Goal: Task Accomplishment & Management: Manage account settings

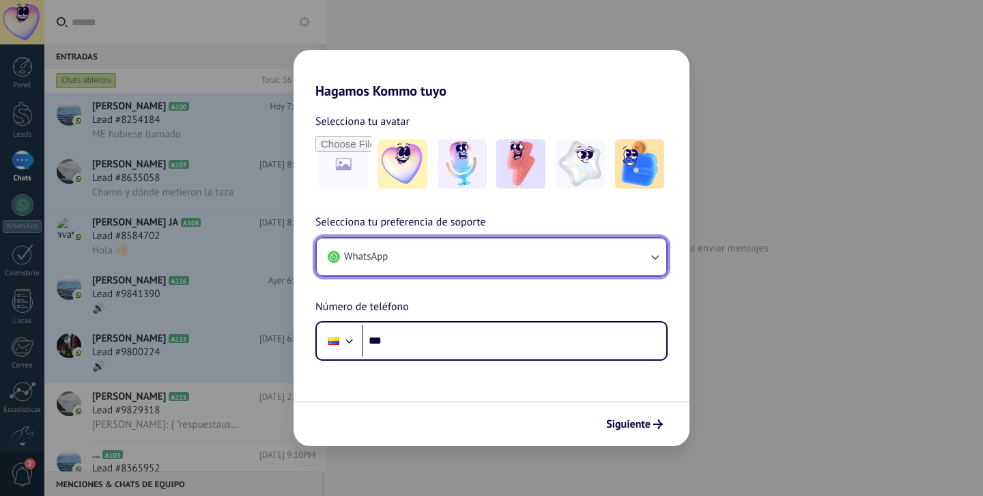
click at [608, 257] on button "WhatsApp" at bounding box center [492, 256] width 350 height 37
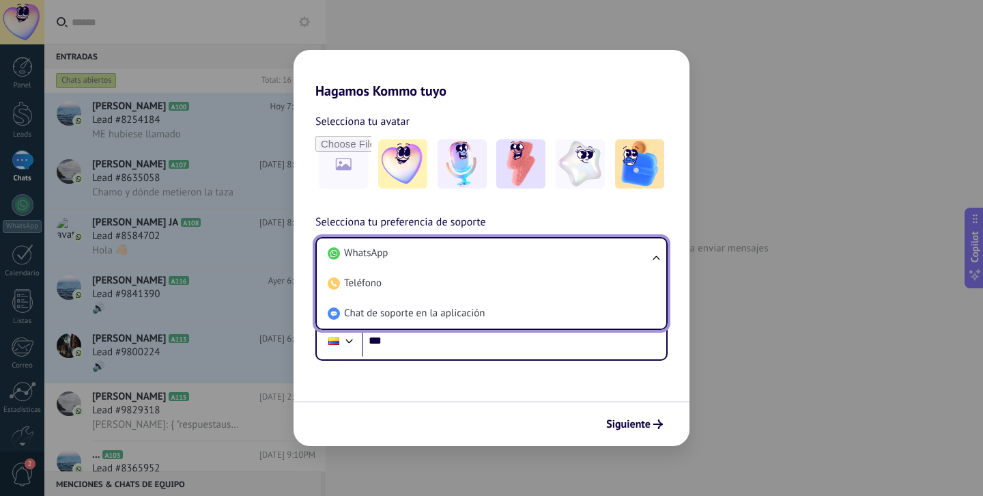
drag, startPoint x: 539, startPoint y: 304, endPoint x: 546, endPoint y: 345, distance: 41.5
click at [539, 304] on li "Chat de soporte en la aplicación" at bounding box center [488, 313] width 333 height 30
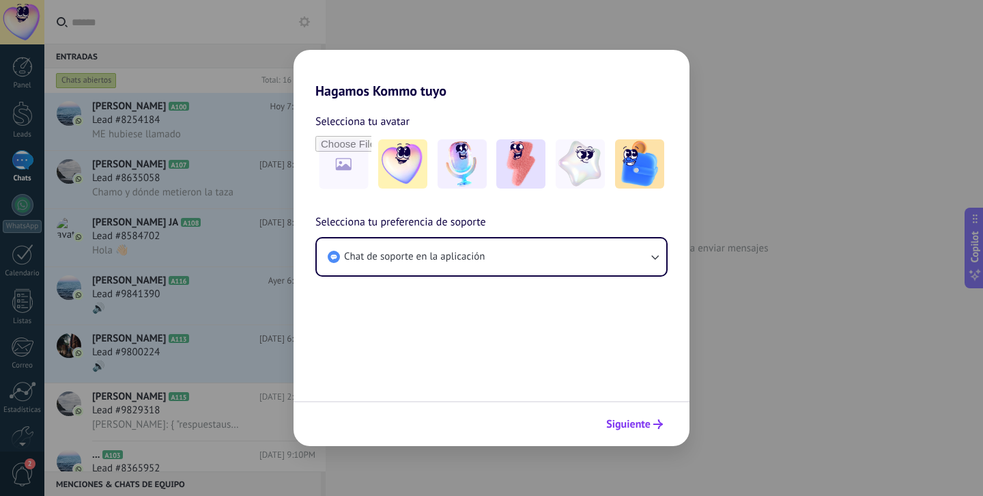
click at [624, 429] on span "Siguiente" at bounding box center [628, 424] width 44 height 10
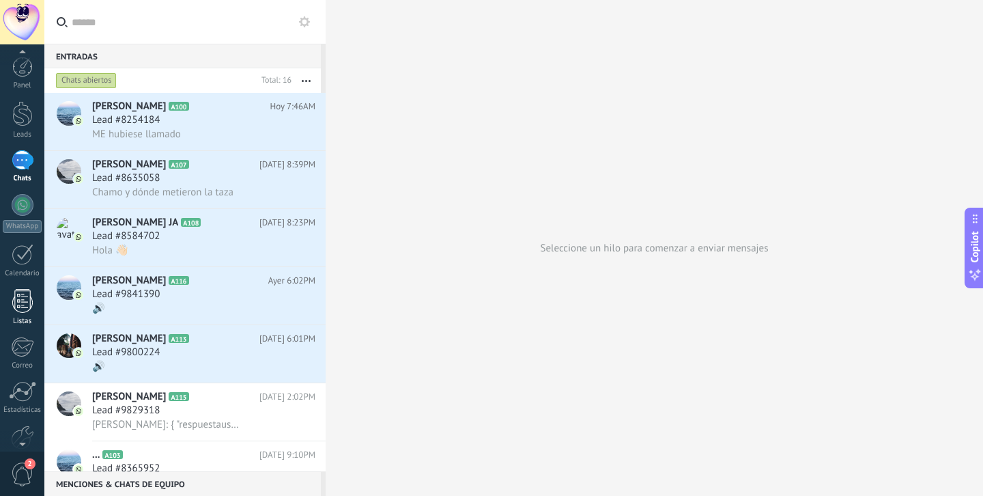
scroll to position [72, 0]
click at [18, 368] on div at bounding box center [22, 365] width 23 height 24
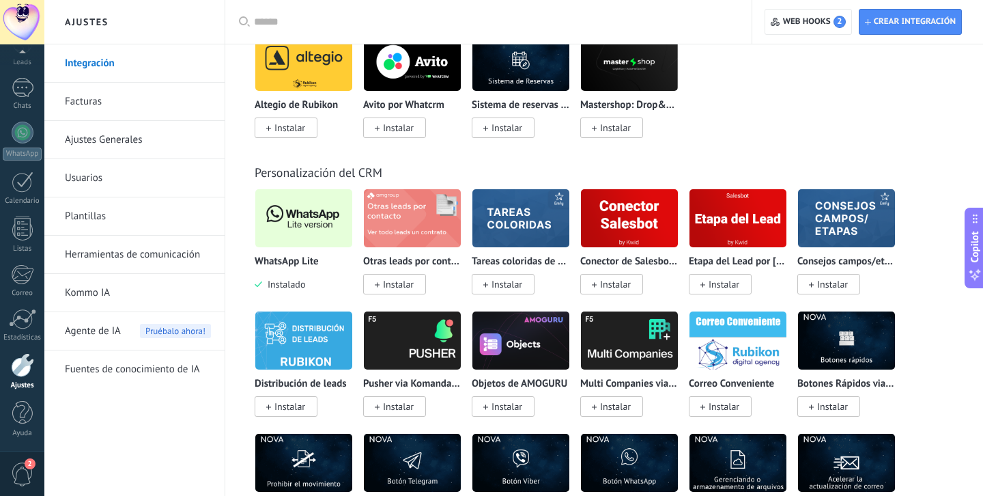
scroll to position [3230, 0]
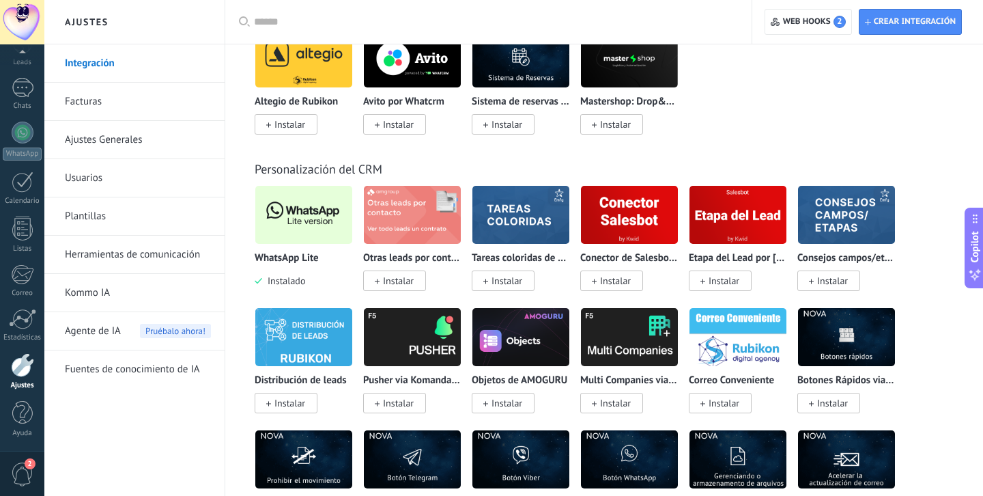
click at [312, 240] on img at bounding box center [303, 215] width 97 height 66
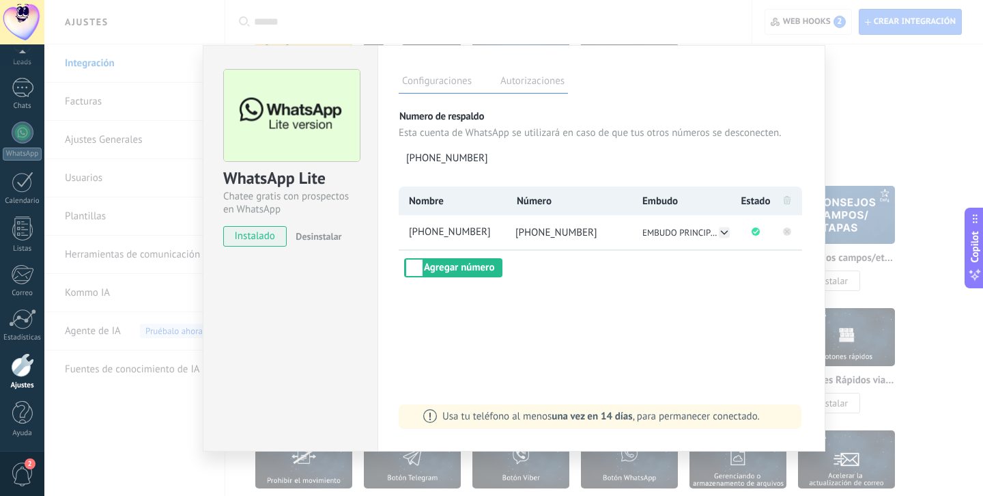
click at [787, 231] on rect at bounding box center [787, 231] width 8 height 8
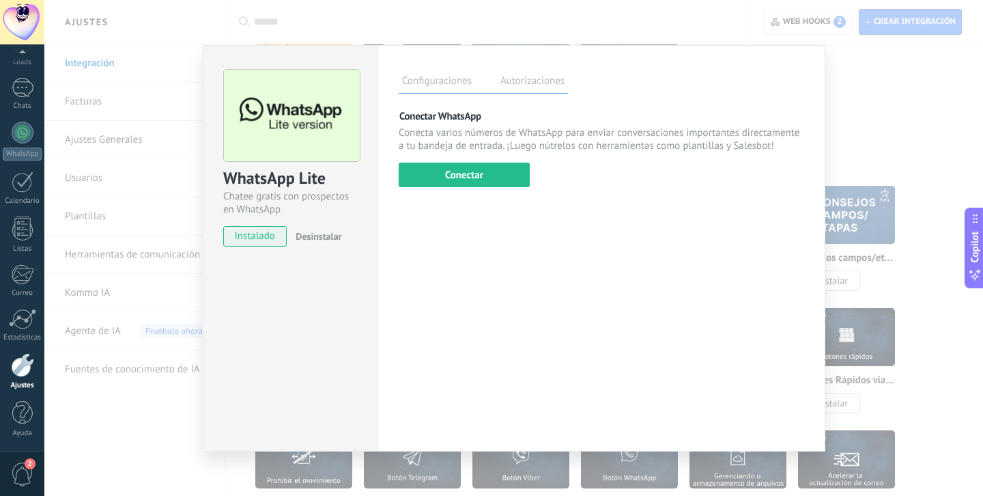
click at [870, 107] on div "WhatsApp Lite Chatee gratis con prospectos en WhatsApp instalado Desinstalar Co…" at bounding box center [513, 248] width 939 height 496
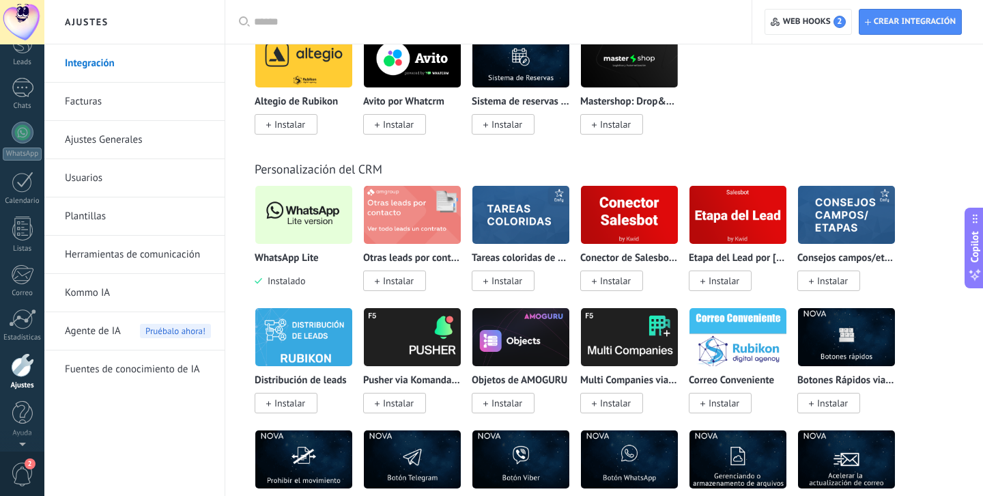
scroll to position [0, 0]
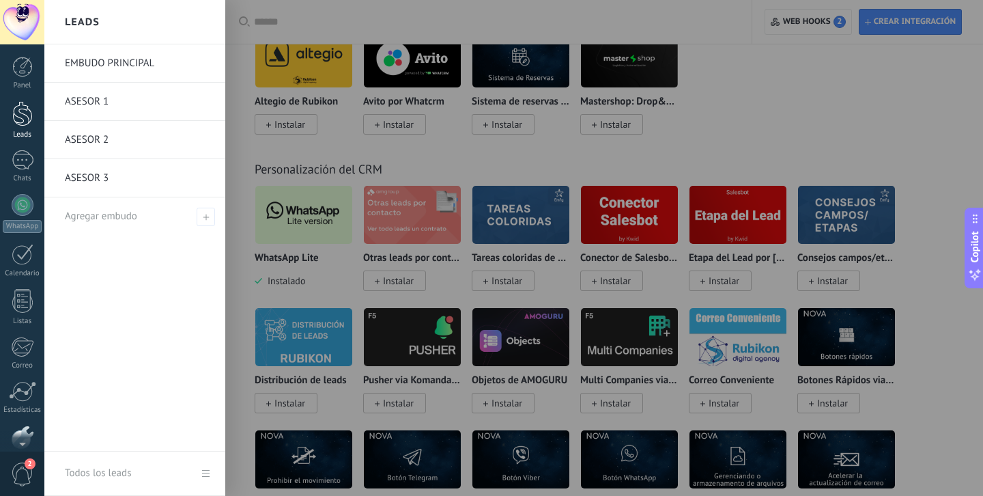
click at [13, 121] on div at bounding box center [22, 113] width 20 height 25
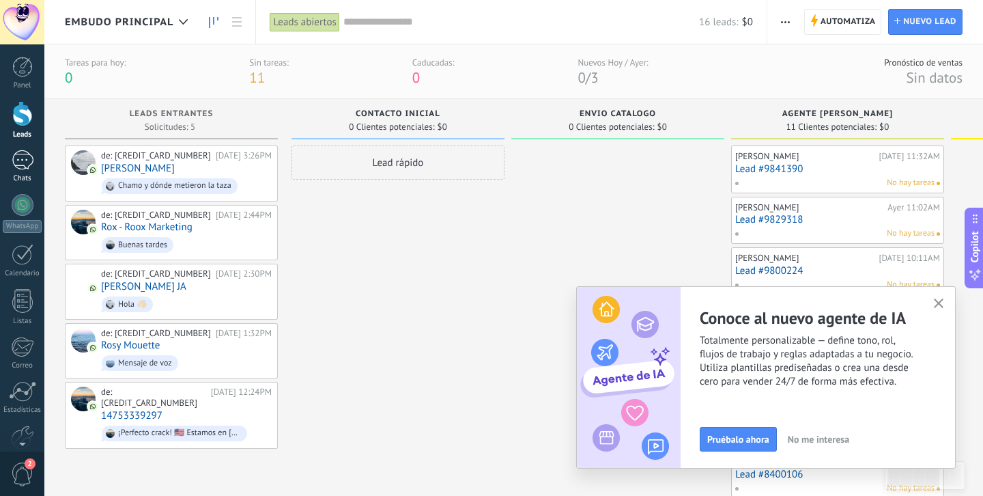
click at [16, 166] on div at bounding box center [23, 160] width 22 height 20
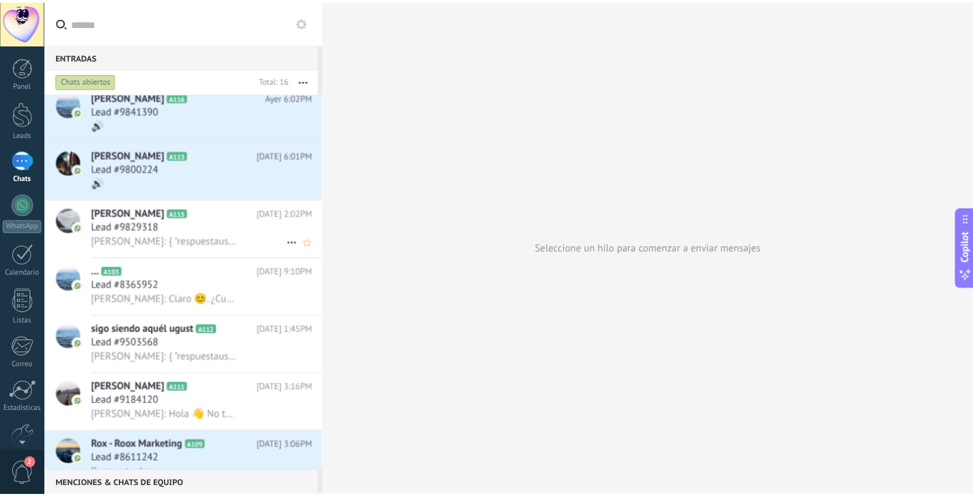
scroll to position [232, 0]
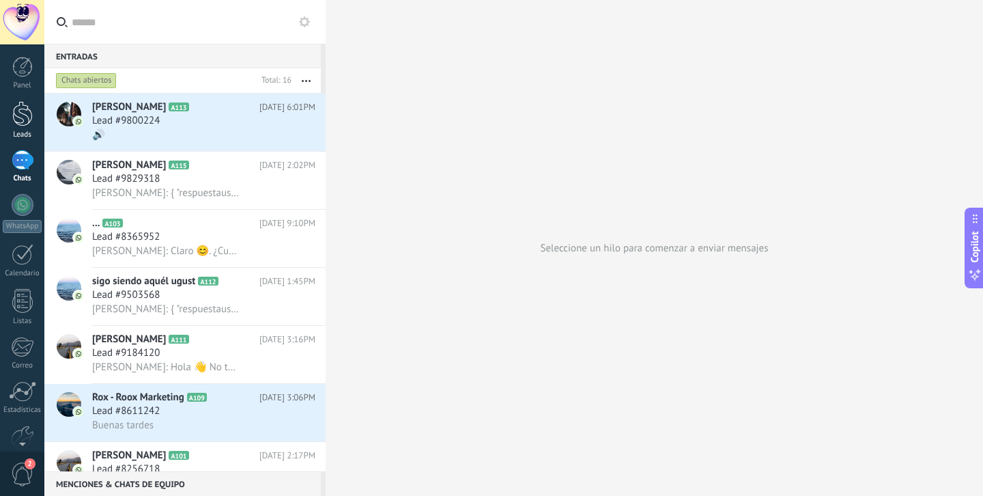
click at [29, 128] on link "Leads" at bounding box center [22, 120] width 44 height 38
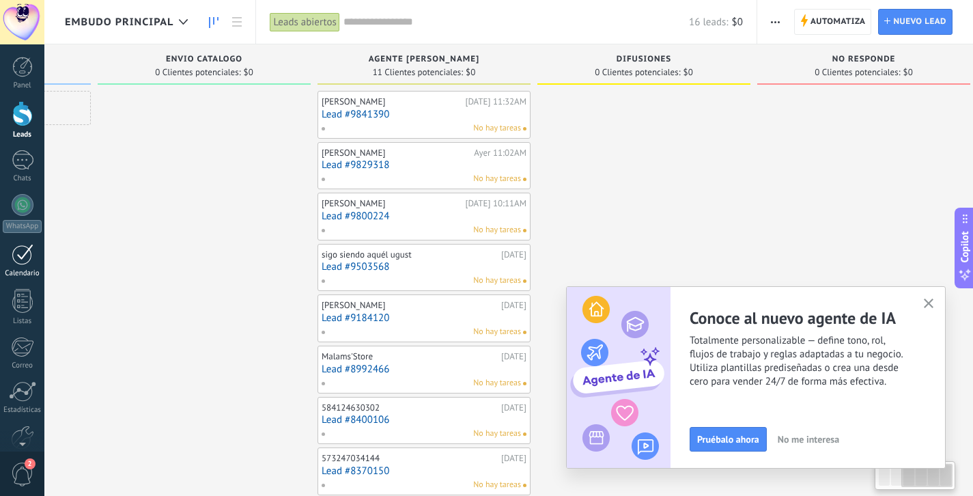
scroll to position [0, 432]
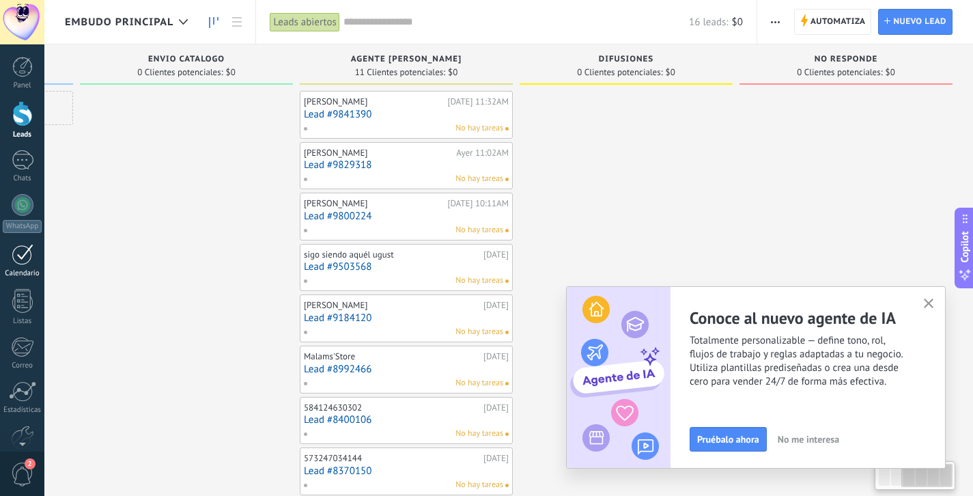
drag, startPoint x: 492, startPoint y: 230, endPoint x: 0, endPoint y: 261, distance: 492.7
click at [0, 261] on body ".abecls-1,.abecls-2{fill-rule:evenodd}.abecls-2{fill:#fff} .abhcls-1{fill:none}…" at bounding box center [486, 248] width 973 height 496
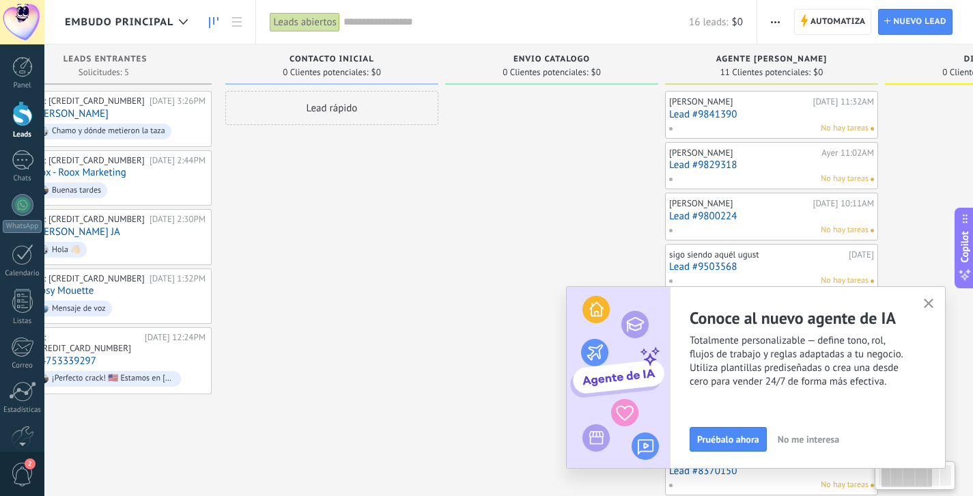
scroll to position [0, 66]
drag, startPoint x: 673, startPoint y: 179, endPoint x: 959, endPoint y: 175, distance: 286.2
click at [959, 175] on div at bounding box center [992, 369] width 213 height 557
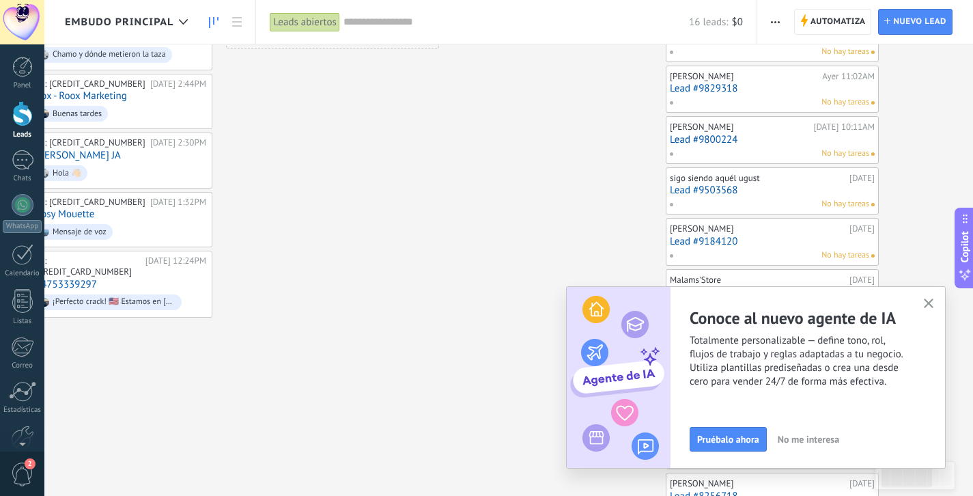
scroll to position [0, 0]
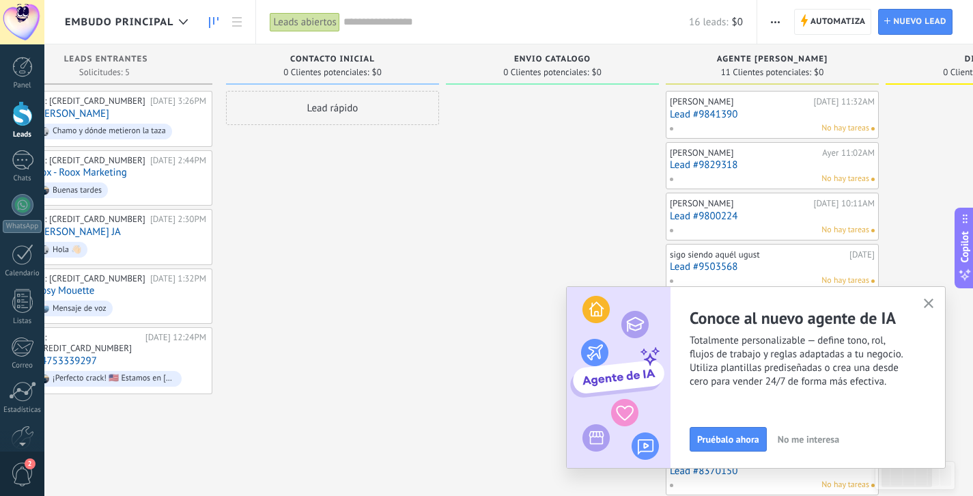
click at [150, 21] on span "EMBUDO PRINCIPAL" at bounding box center [119, 22] width 109 height 13
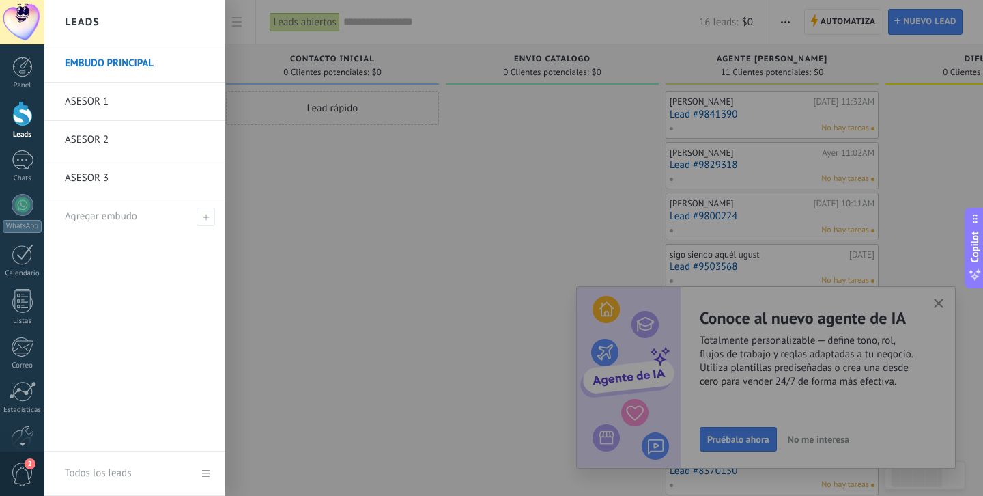
click at [344, 223] on div at bounding box center [535, 248] width 983 height 496
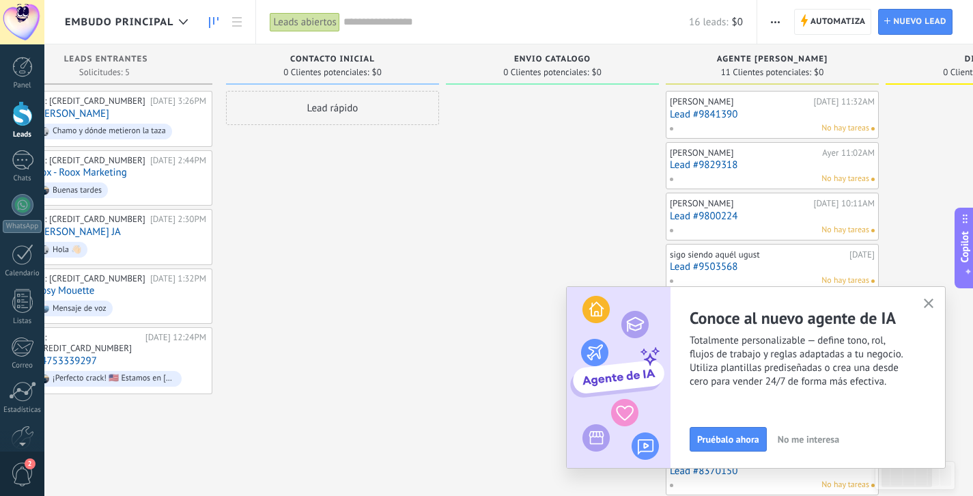
click at [932, 304] on icon "button" at bounding box center [929, 303] width 10 height 10
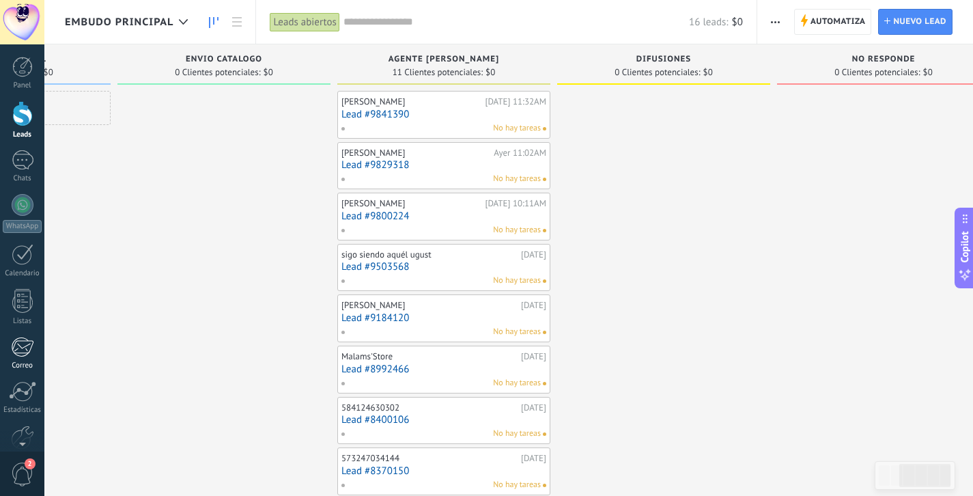
scroll to position [0, 432]
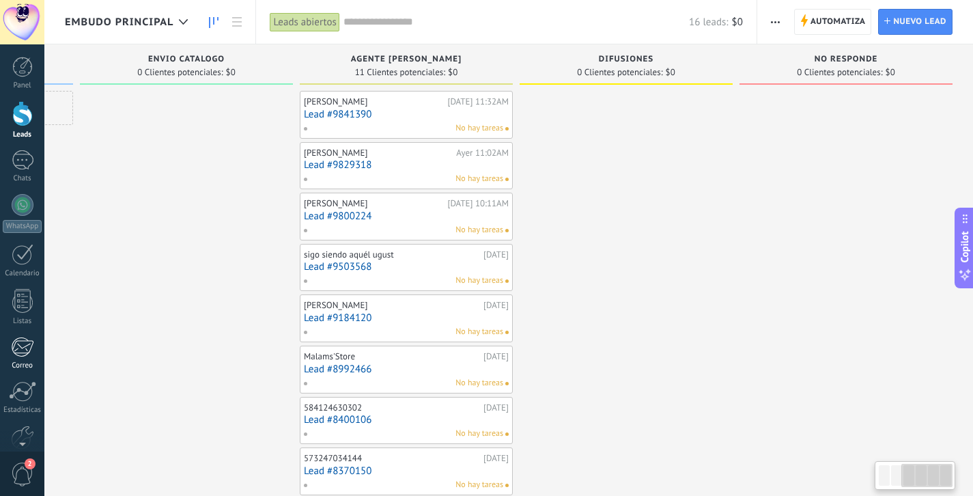
drag, startPoint x: 515, startPoint y: 280, endPoint x: 16, endPoint y: 356, distance: 504.4
click at [16, 356] on body ".abecls-1,.abecls-2{fill-rule:evenodd}.abecls-2{fill:#fff} .abhcls-1{fill:none}…" at bounding box center [486, 248] width 973 height 496
click at [814, 18] on span "Automatiza" at bounding box center [838, 22] width 55 height 25
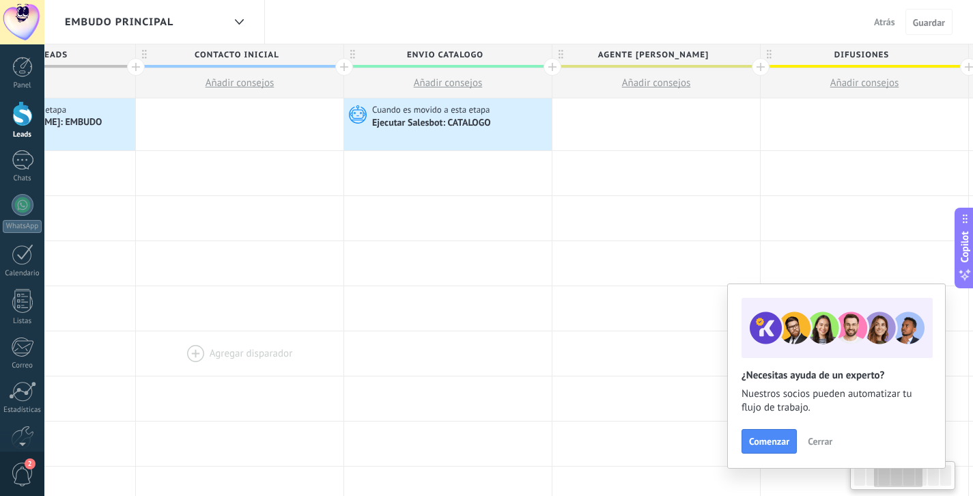
drag, startPoint x: 531, startPoint y: 266, endPoint x: 139, endPoint y: 331, distance: 396.8
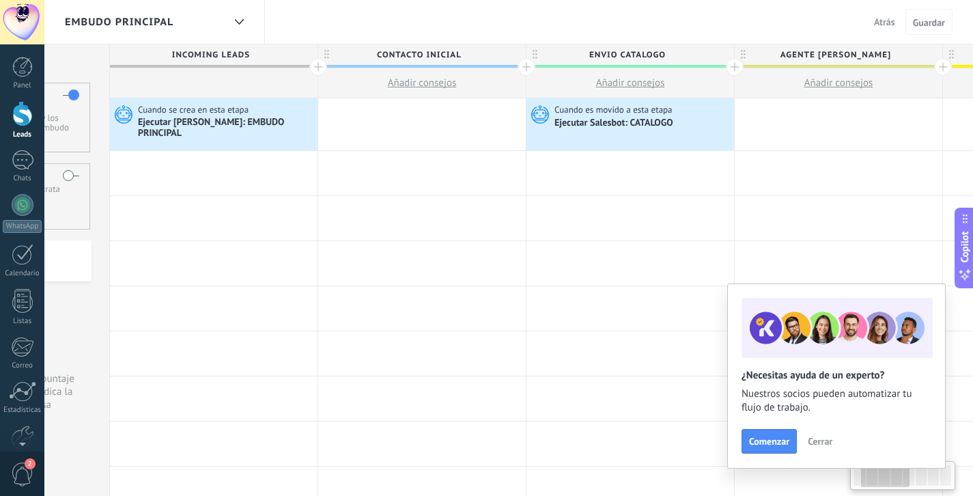
scroll to position [0, 111]
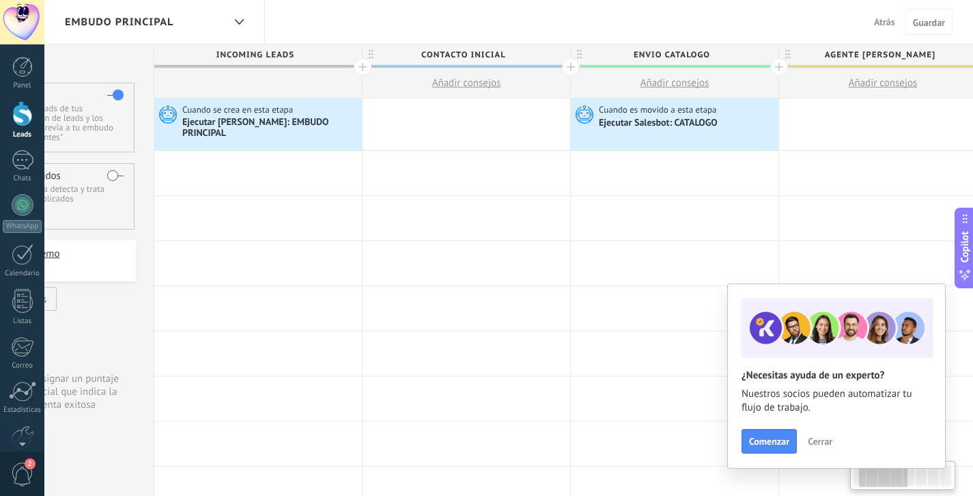
drag, startPoint x: 645, startPoint y: 254, endPoint x: 1106, endPoint y: 201, distance: 464.7
click at [973, 201] on html ".abecls-1,.abecls-2{fill-rule:evenodd}.abecls-2{fill:#fff} .abhcls-1{fill:none}…" at bounding box center [486, 248] width 973 height 496
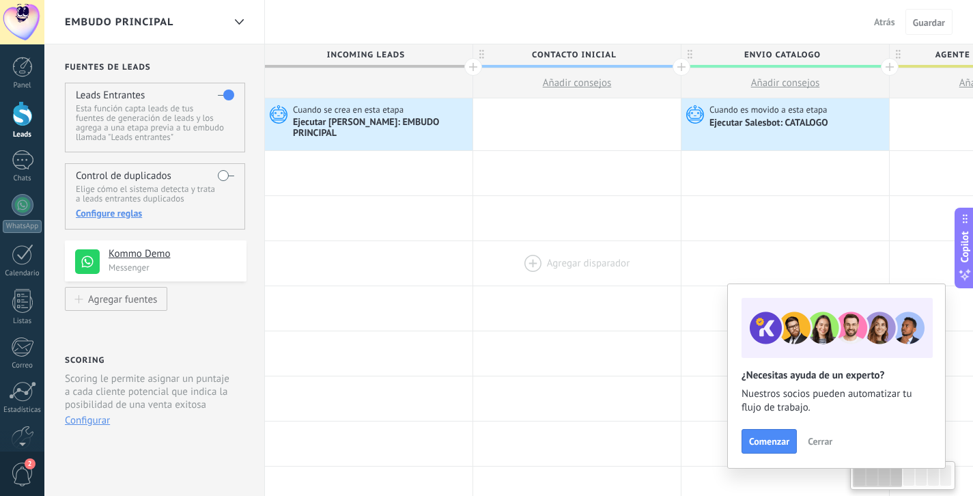
drag, startPoint x: 266, startPoint y: 277, endPoint x: 632, endPoint y: 261, distance: 367.1
click at [130, 261] on h4 "Kommo Demo" at bounding box center [173, 254] width 128 height 14
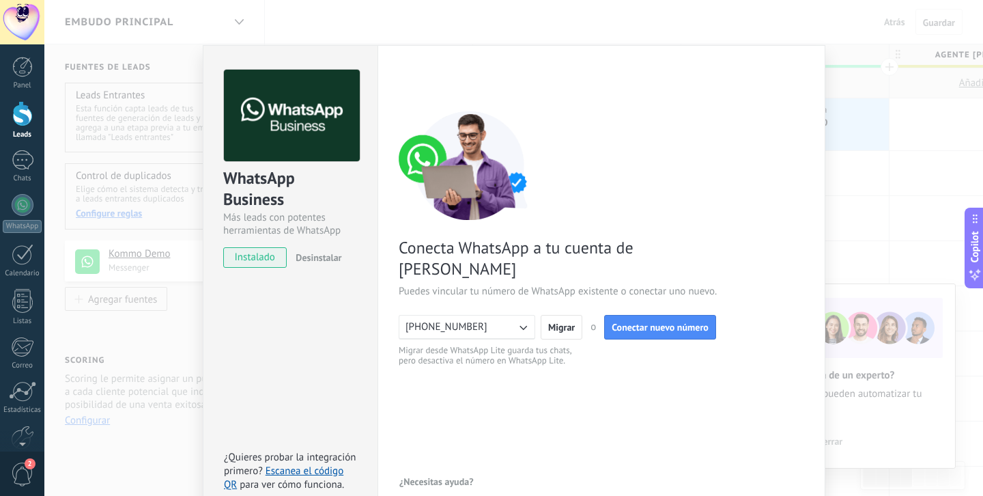
click at [931, 160] on div "WhatsApp Business Más leads con potentes herramientas de WhatsApp instalado Des…" at bounding box center [513, 248] width 939 height 496
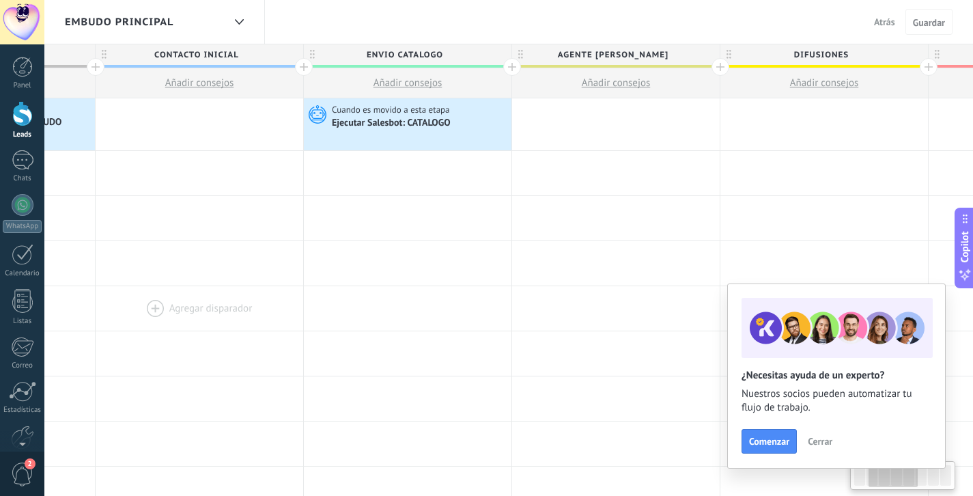
drag, startPoint x: 583, startPoint y: 229, endPoint x: 117, endPoint y: 296, distance: 470.5
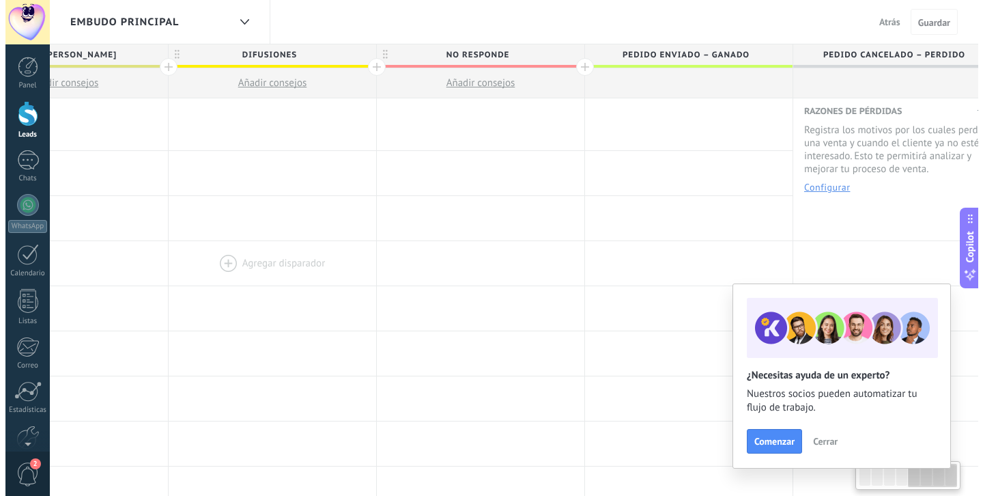
scroll to position [0, 945]
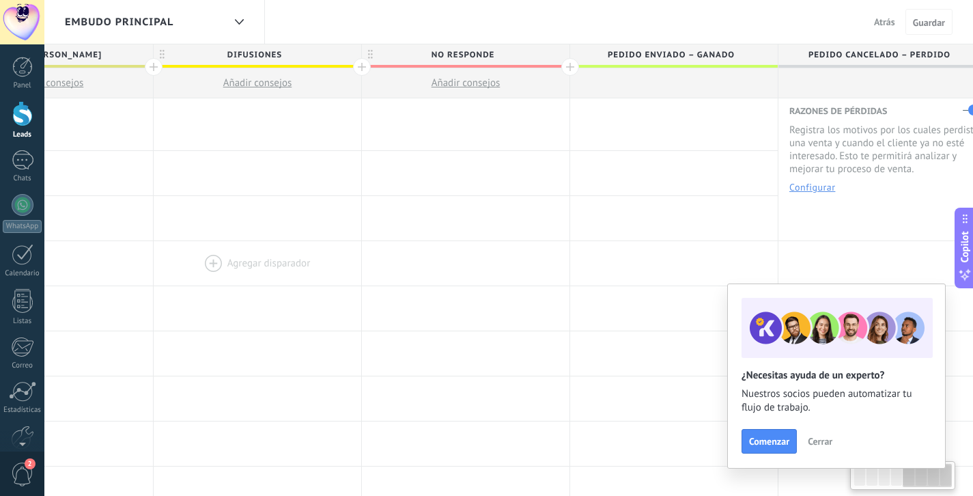
drag, startPoint x: 750, startPoint y: 224, endPoint x: 268, endPoint y: 234, distance: 481.6
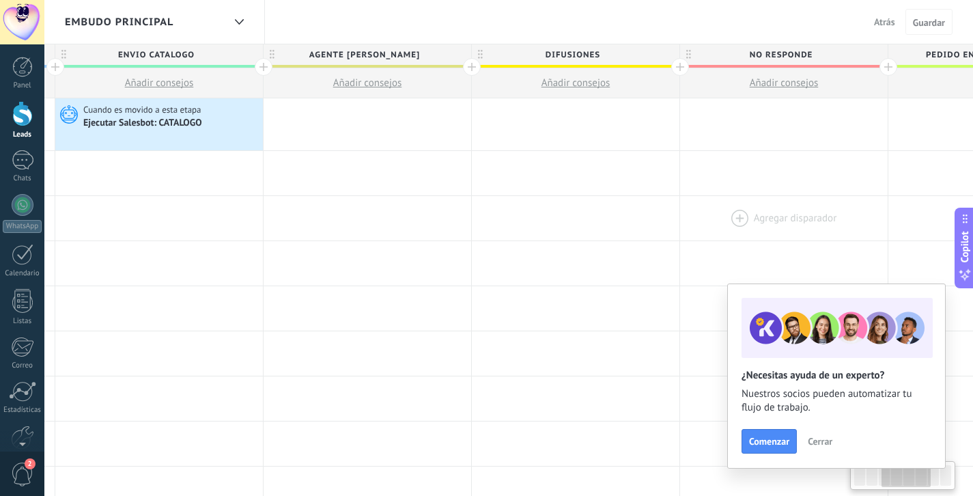
scroll to position [0, 555]
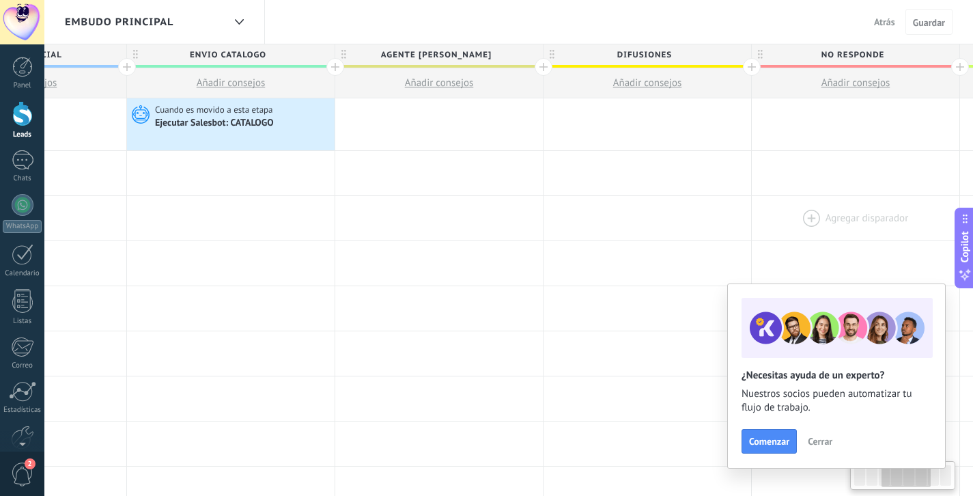
drag, startPoint x: 603, startPoint y: 192, endPoint x: 895, endPoint y: 209, distance: 292.1
click at [895, 209] on div "Agregar disparador [PERSON_NAME] disparador [PERSON_NAME] disparador [PERSON_NA…" at bounding box center [543, 218] width 1666 height 45
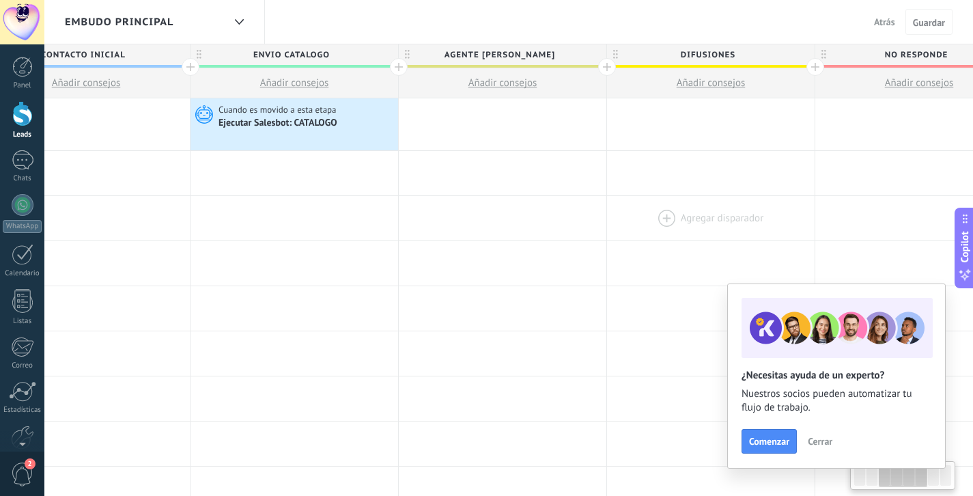
scroll to position [0, 470]
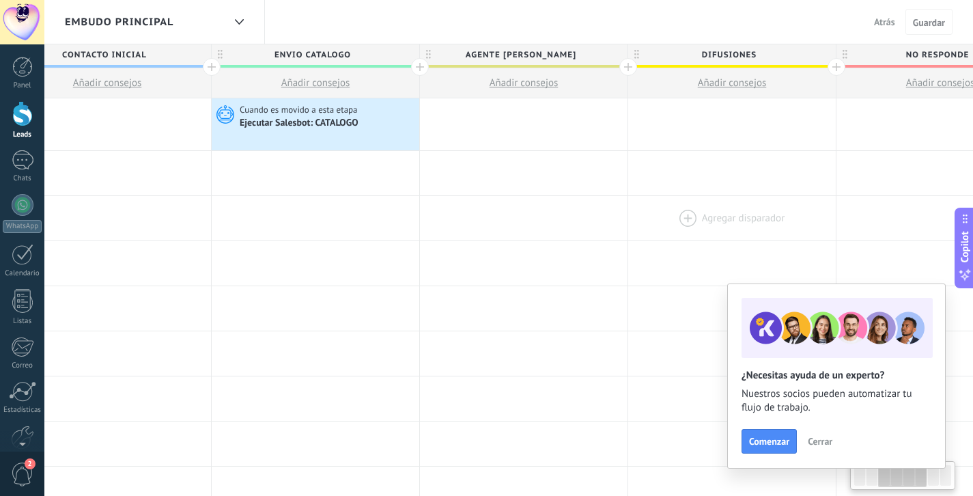
drag, startPoint x: 703, startPoint y: 198, endPoint x: 787, endPoint y: 193, distance: 84.8
click at [787, 196] on div at bounding box center [732, 218] width 208 height 44
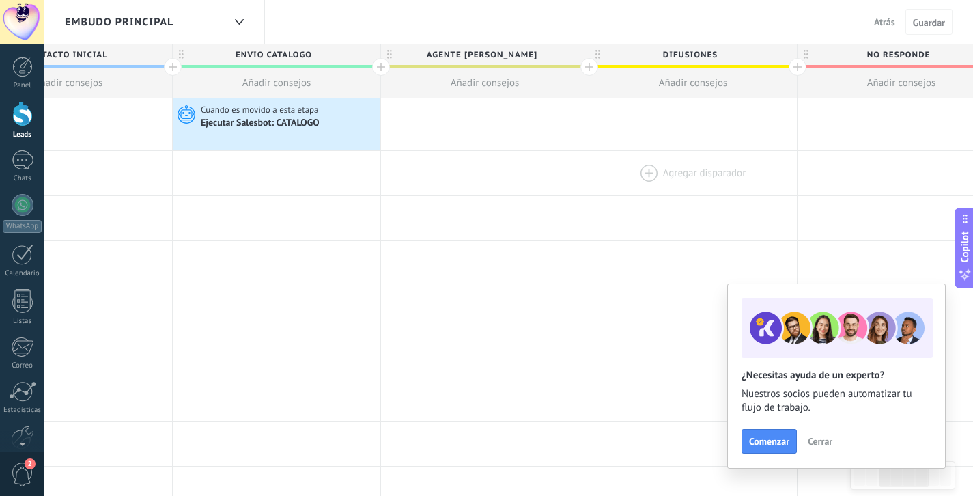
scroll to position [0, 518]
drag, startPoint x: 755, startPoint y: 182, endPoint x: 707, endPoint y: 180, distance: 47.8
click at [707, 180] on div at bounding box center [684, 173] width 208 height 44
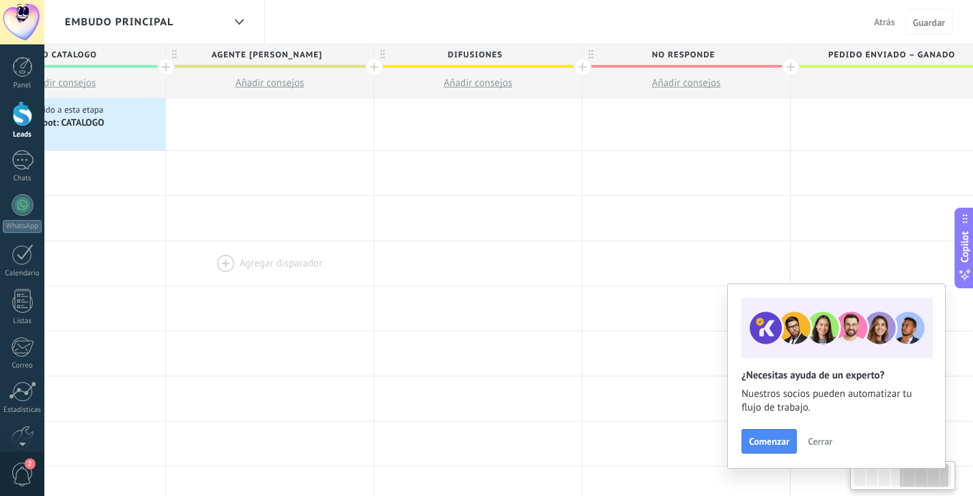
scroll to position [0, 949]
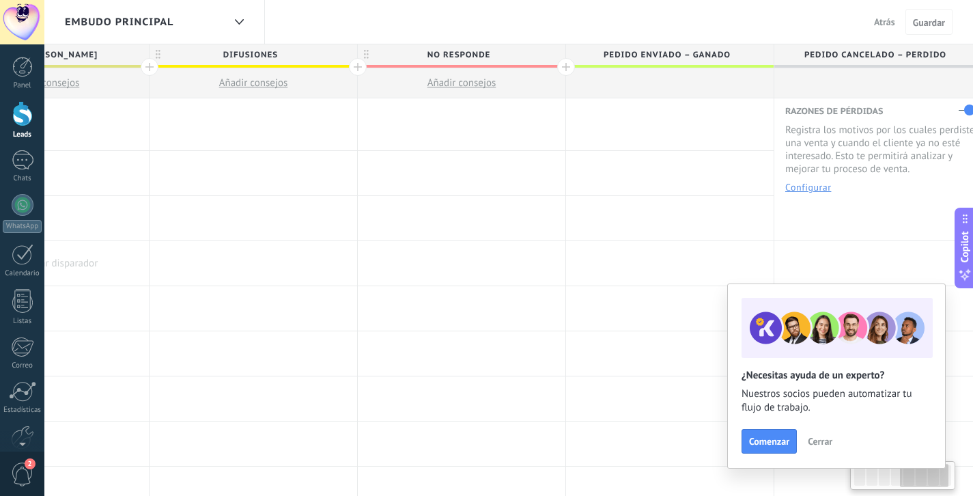
drag, startPoint x: 536, startPoint y: 211, endPoint x: 148, endPoint y: 260, distance: 391.6
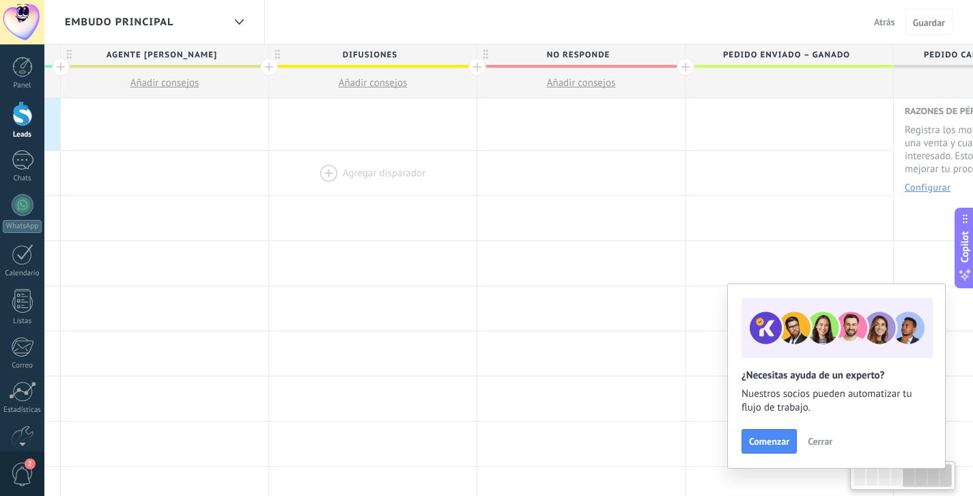
scroll to position [0, 626]
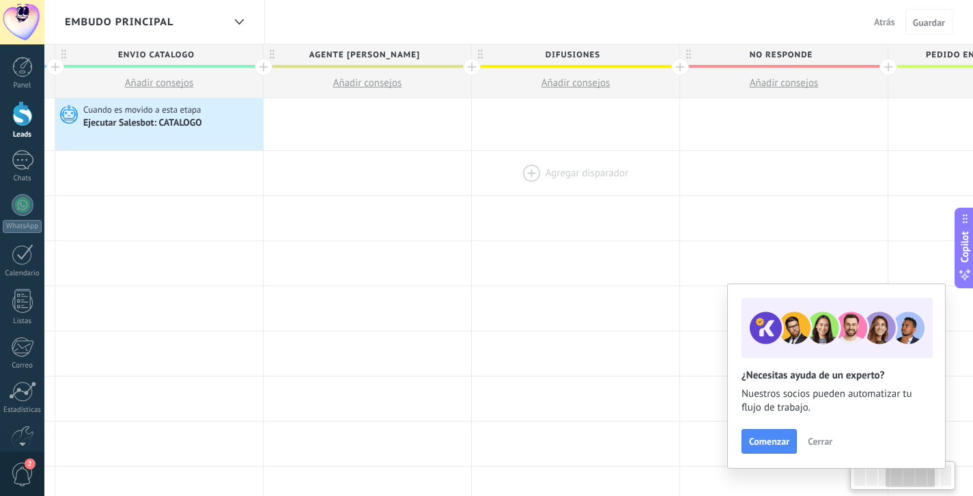
drag, startPoint x: 198, startPoint y: 167, endPoint x: 520, endPoint y: 186, distance: 323.0
click at [520, 186] on div at bounding box center [576, 173] width 208 height 44
click at [470, 66] on div at bounding box center [472, 67] width 18 height 18
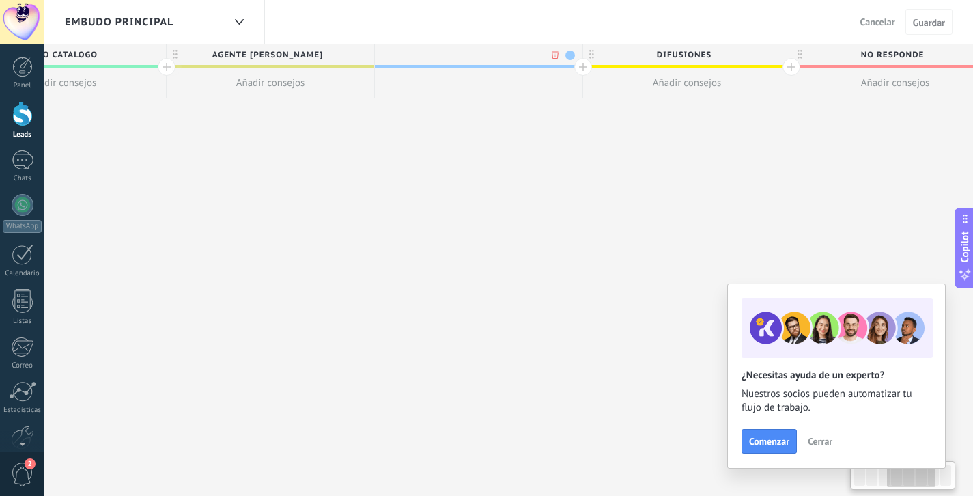
scroll to position [0, 727]
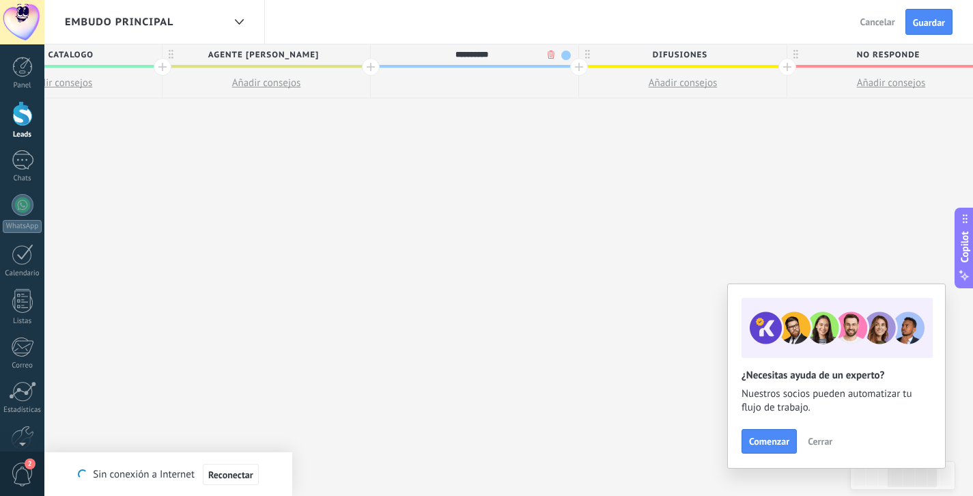
type input "**********"
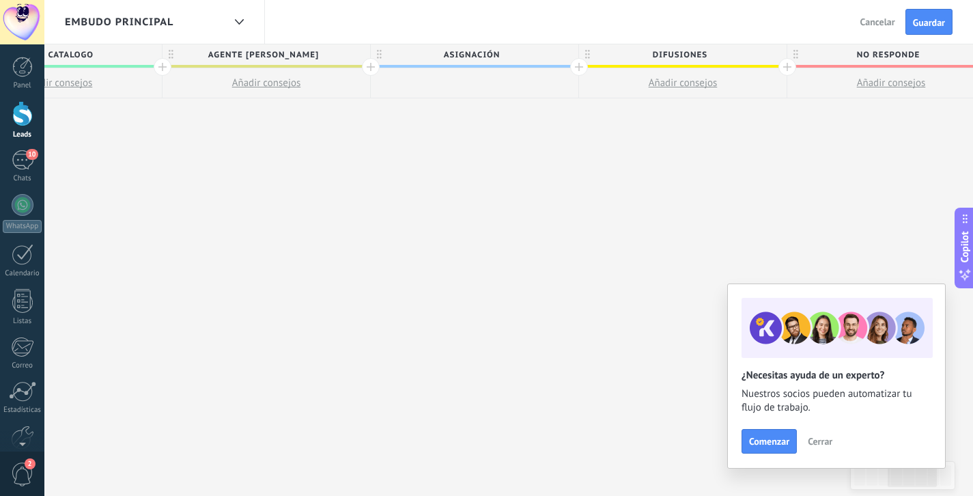
click at [637, 186] on div "**********" at bounding box center [475, 270] width 1875 height 452
click at [884, 15] on button "Cancelar" at bounding box center [878, 22] width 46 height 20
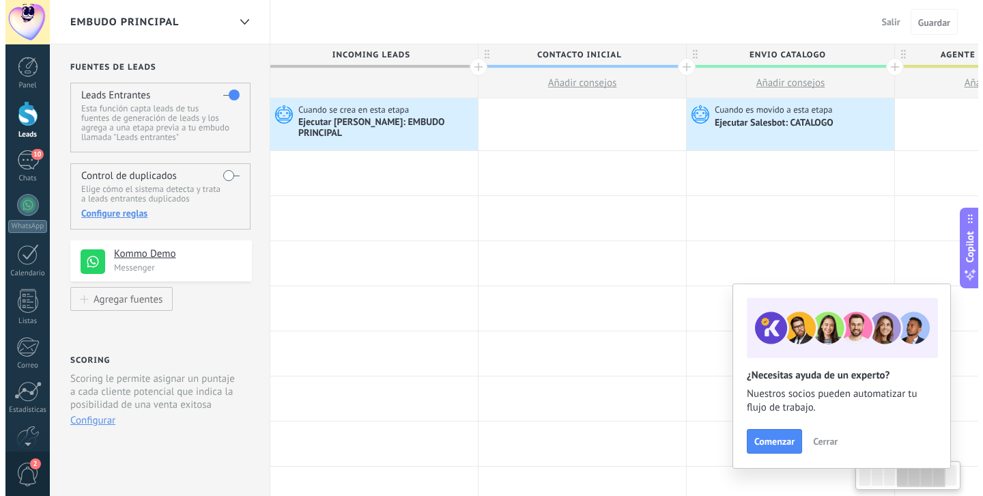
scroll to position [0, 727]
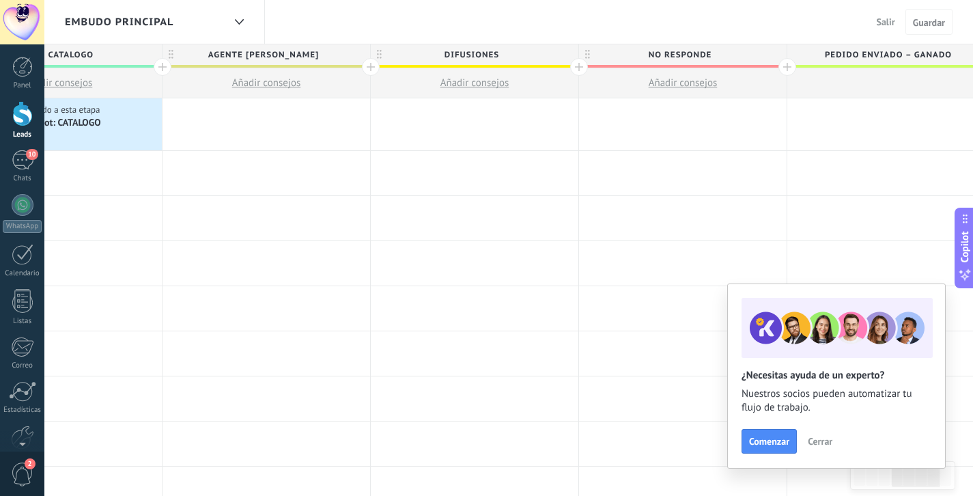
click at [888, 33] on div "Salir Cancelar Guardar" at bounding box center [912, 22] width 82 height 26
click at [888, 31] on button "Salir" at bounding box center [885, 22] width 29 height 20
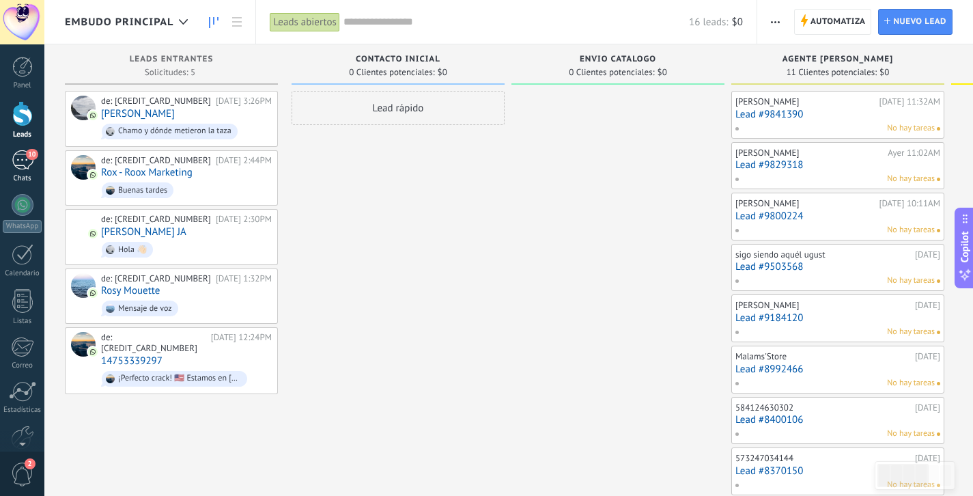
click at [3, 156] on link "10 Chats" at bounding box center [22, 166] width 44 height 33
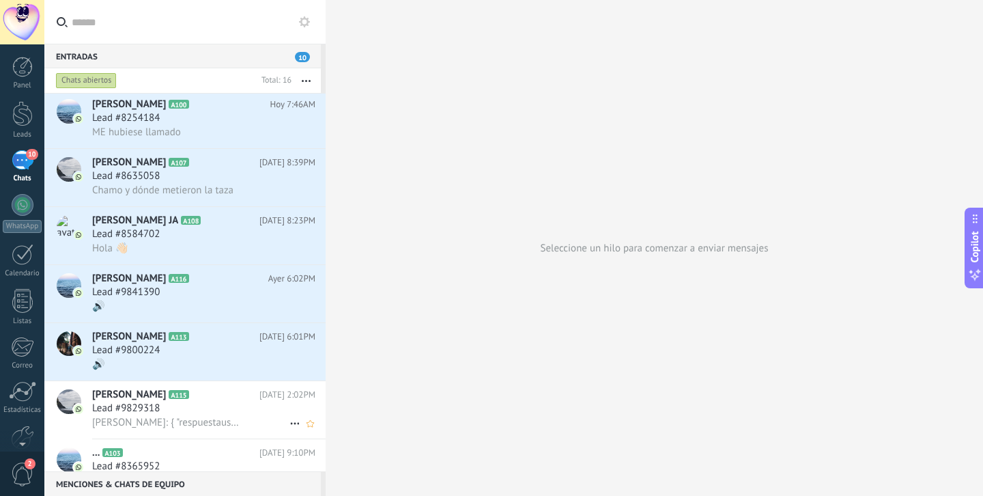
scroll to position [3, 0]
click at [124, 401] on h2 "[PERSON_NAME] A115" at bounding box center [175, 394] width 167 height 14
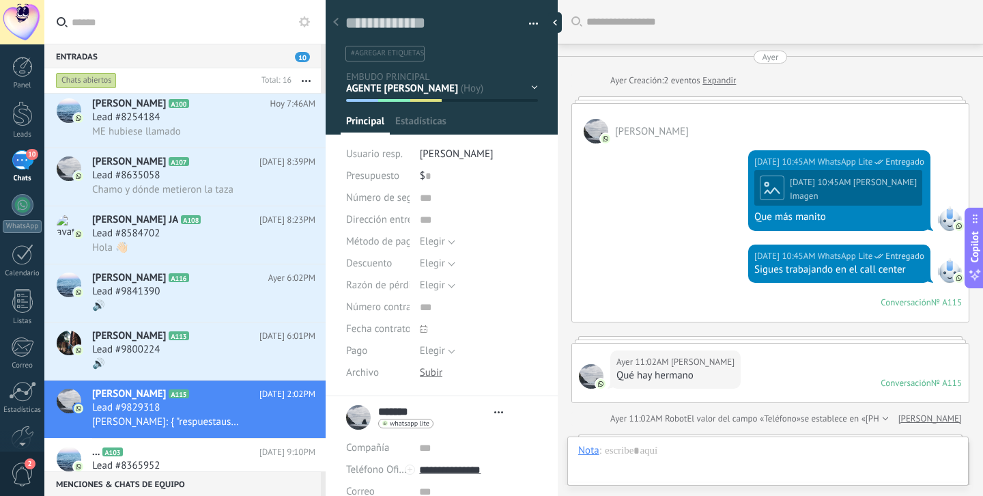
scroll to position [20, 0]
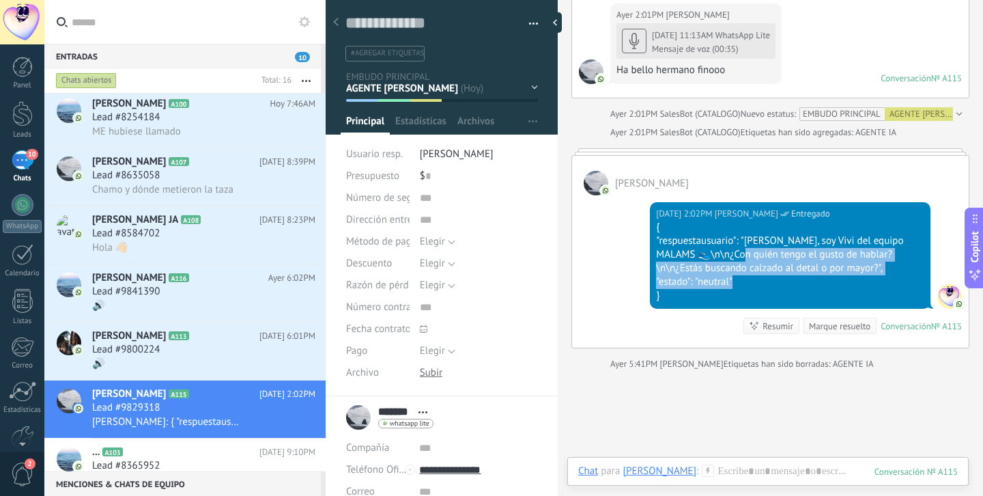
drag, startPoint x: 729, startPoint y: 253, endPoint x: 815, endPoint y: 283, distance: 90.5
click at [815, 283] on div "{ "respuestausuario": "Hola, soy Vivi del equipo MALAMS 👟\n\n¿Con quién tengo e…" at bounding box center [790, 262] width 268 height 82
